Goal: Register for event/course

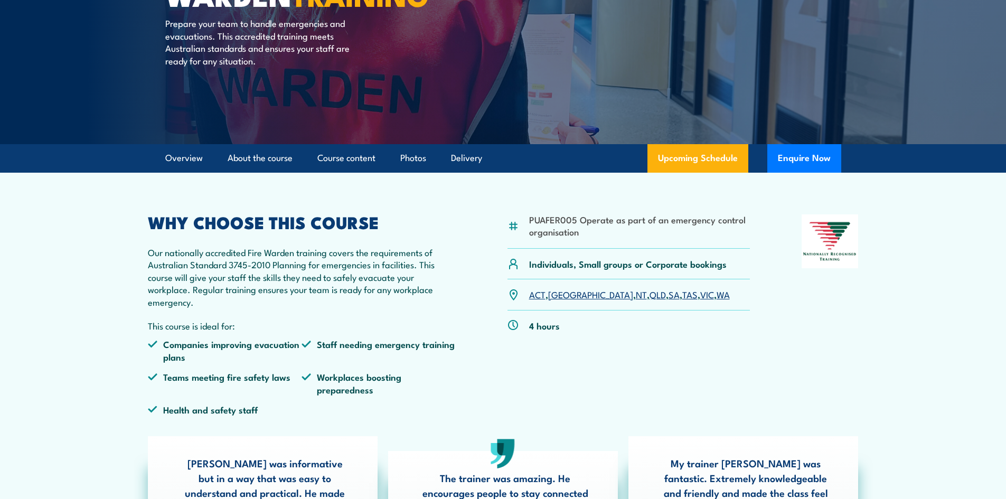
click at [636, 294] on link "NT" at bounding box center [641, 294] width 11 height 13
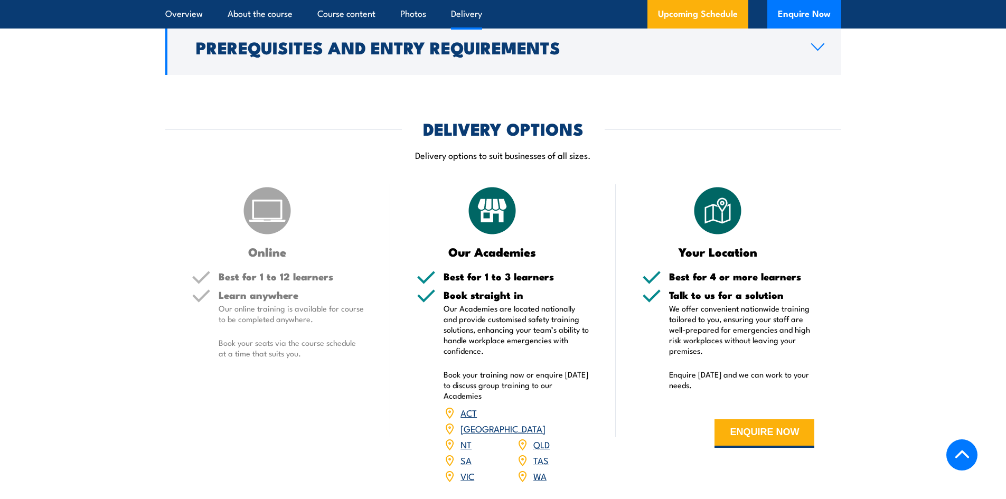
scroll to position [1435, 0]
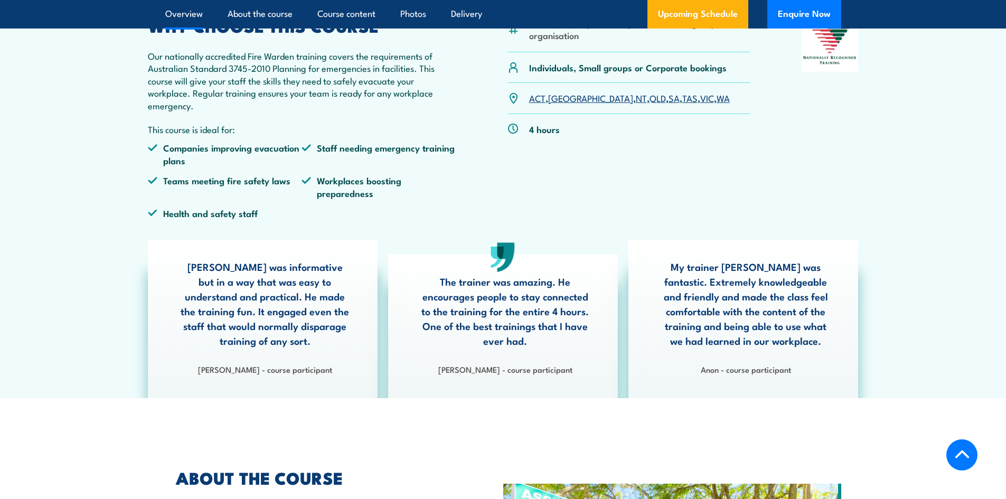
scroll to position [422, 0]
